Goal: Communication & Community: Connect with others

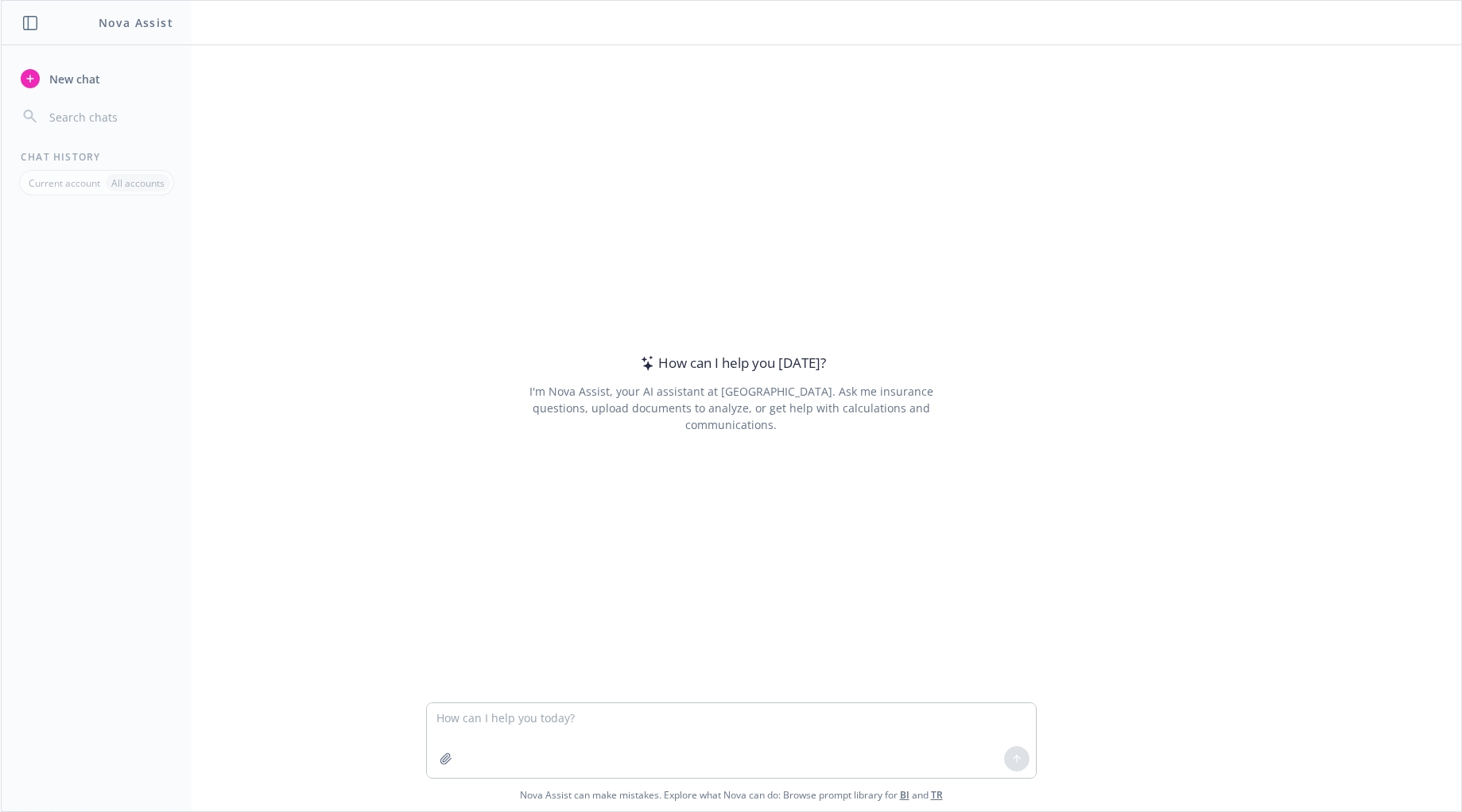
click at [35, 24] on icon "button" at bounding box center [30, 22] width 15 height 15
click at [35, 24] on icon "button" at bounding box center [29, 22] width 15 height 15
